Goal: Find specific page/section: Find specific page/section

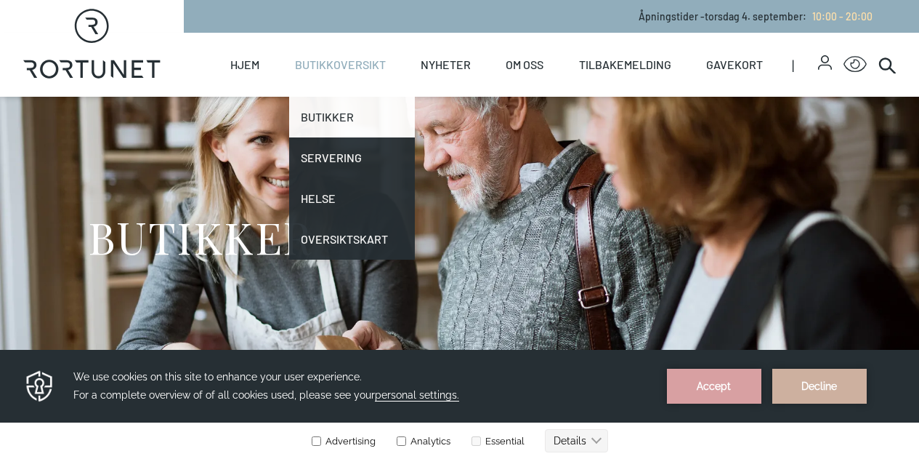
click at [334, 115] on link "Butikker" at bounding box center [352, 117] width 126 height 41
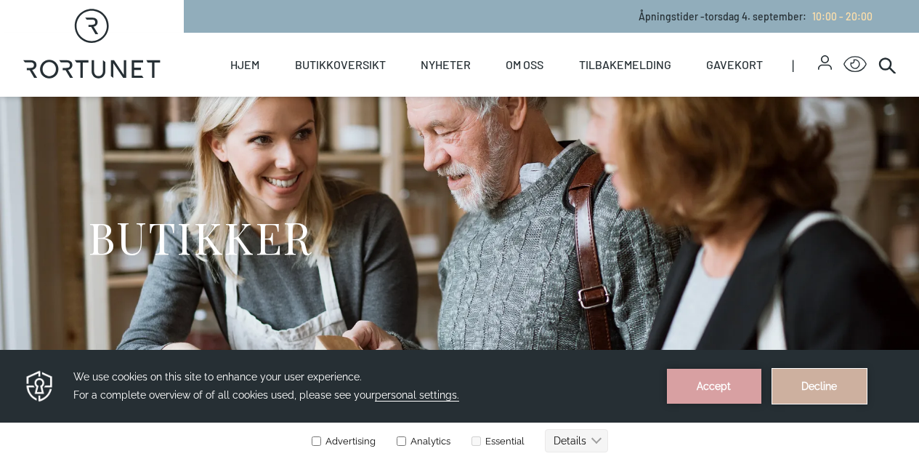
click at [847, 388] on button "Decline" at bounding box center [820, 385] width 94 height 35
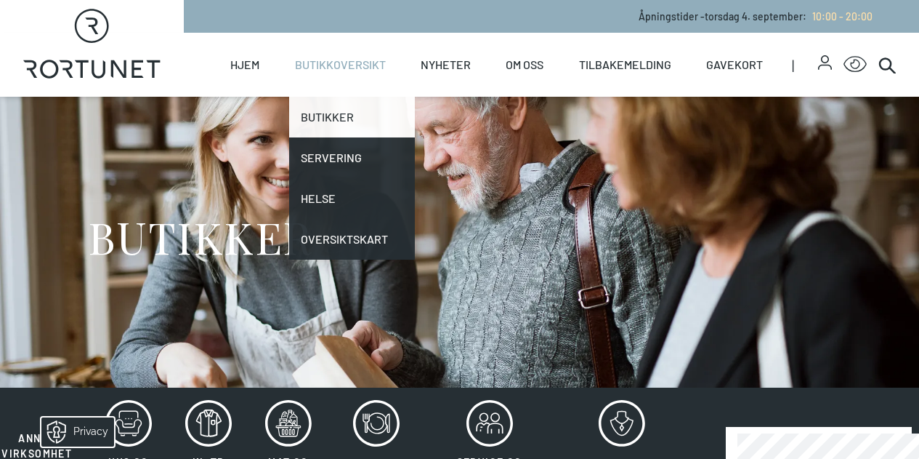
click at [321, 124] on link "Butikker" at bounding box center [352, 117] width 126 height 41
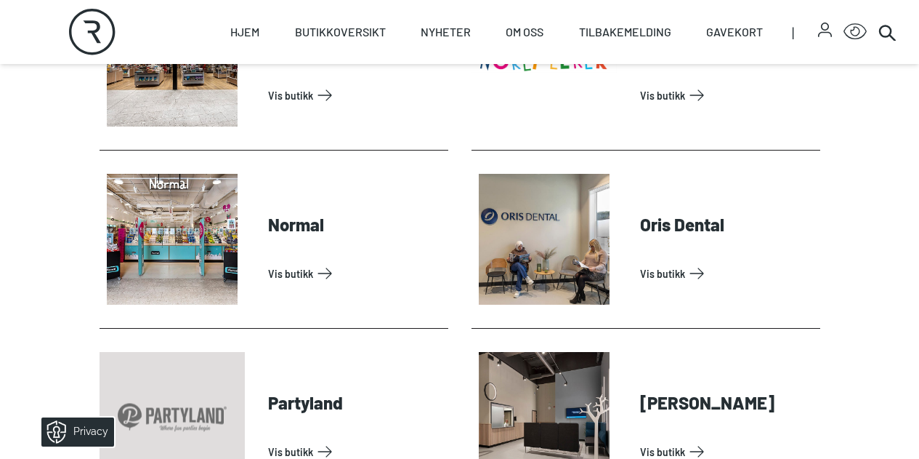
scroll to position [2991, 0]
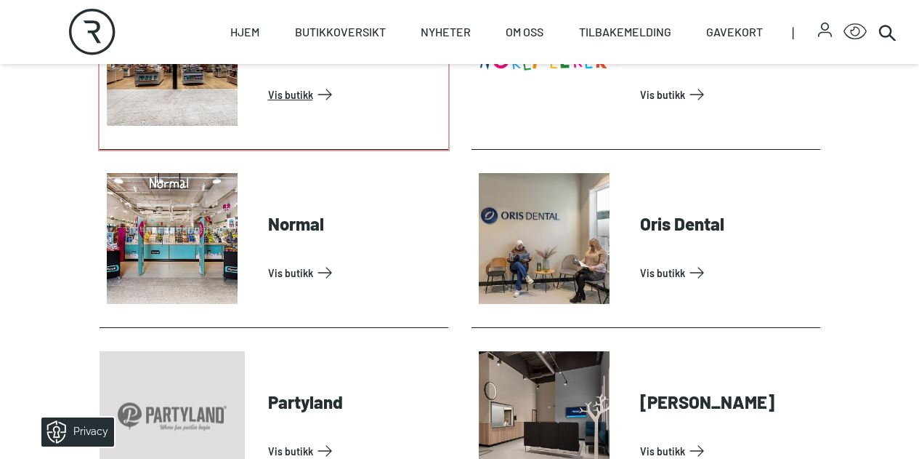
click at [291, 106] on link "Vis butikk" at bounding box center [355, 94] width 174 height 23
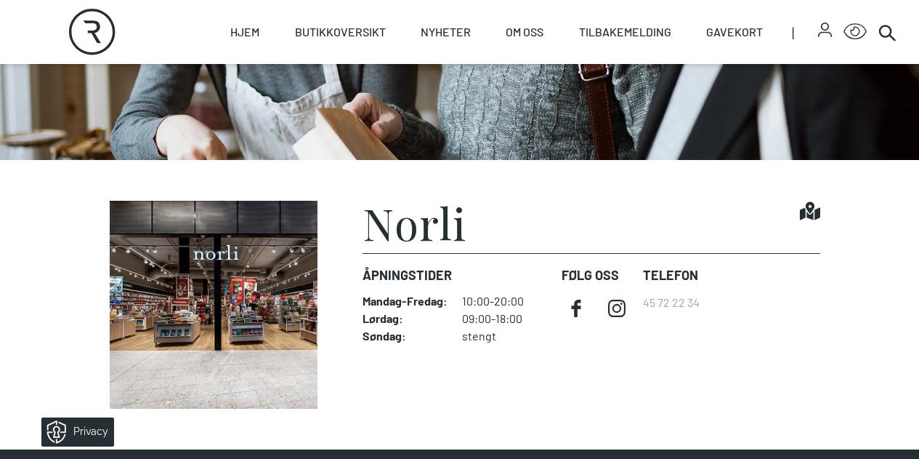
scroll to position [226, 0]
